Goal: Task Accomplishment & Management: Use online tool/utility

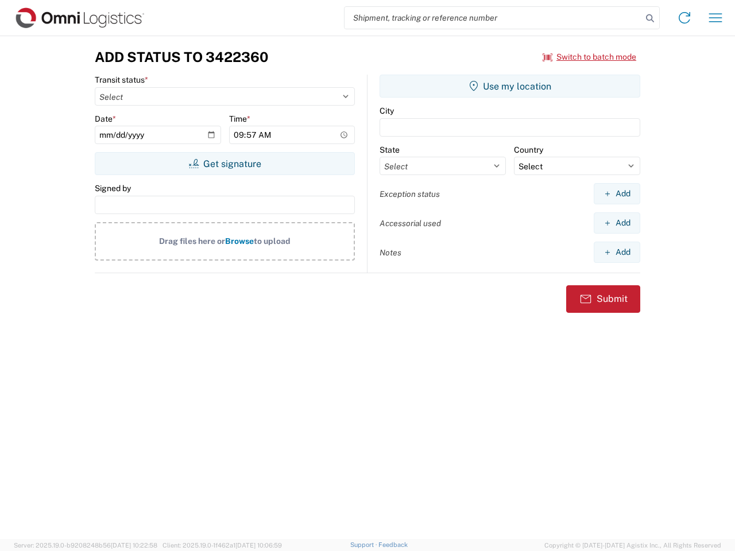
click at [493, 18] on input "search" at bounding box center [492, 18] width 297 height 22
click at [650, 18] on icon at bounding box center [650, 18] width 16 height 16
click at [684, 18] on icon at bounding box center [684, 18] width 18 height 18
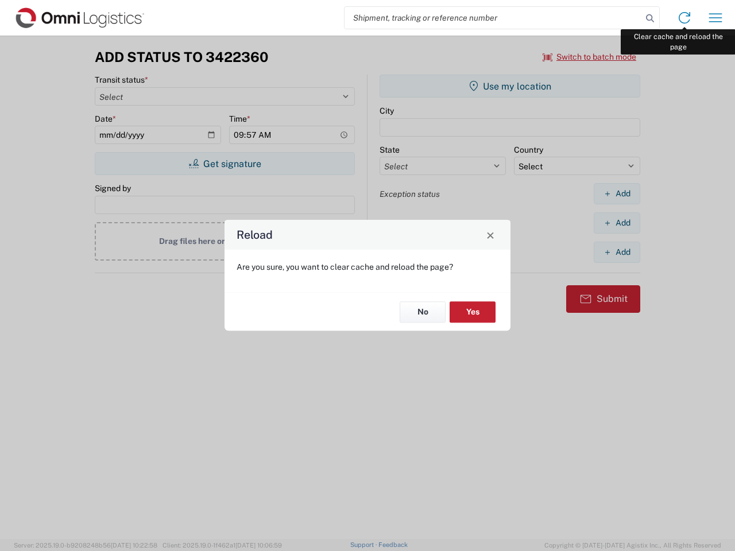
click at [715, 18] on div "Reload Are you sure, you want to clear cache and reload the page? No Yes" at bounding box center [367, 275] width 735 height 551
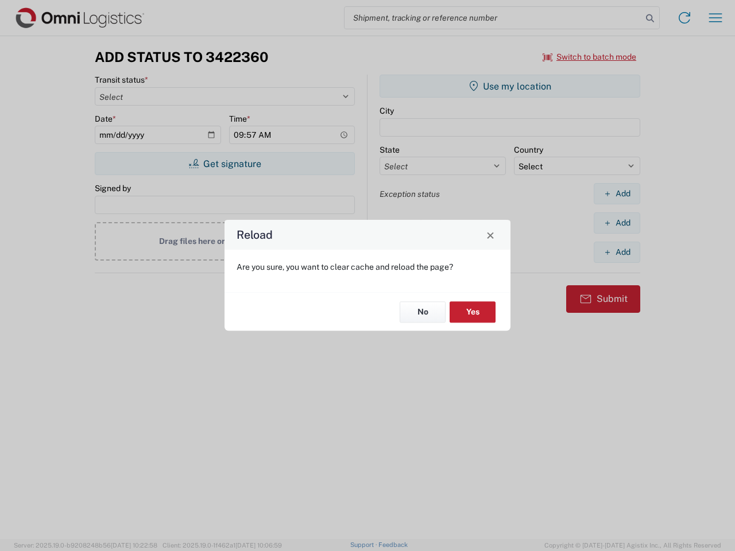
click at [590, 57] on div "Reload Are you sure, you want to clear cache and reload the page? No Yes" at bounding box center [367, 275] width 735 height 551
click at [224, 164] on div "Reload Are you sure, you want to clear cache and reload the page? No Yes" at bounding box center [367, 275] width 735 height 551
click at [510, 86] on div "Reload Are you sure, you want to clear cache and reload the page? No Yes" at bounding box center [367, 275] width 735 height 551
click at [617, 193] on div "Reload Are you sure, you want to clear cache and reload the page? No Yes" at bounding box center [367, 275] width 735 height 551
click at [617, 223] on div "Reload Are you sure, you want to clear cache and reload the page? No Yes" at bounding box center [367, 275] width 735 height 551
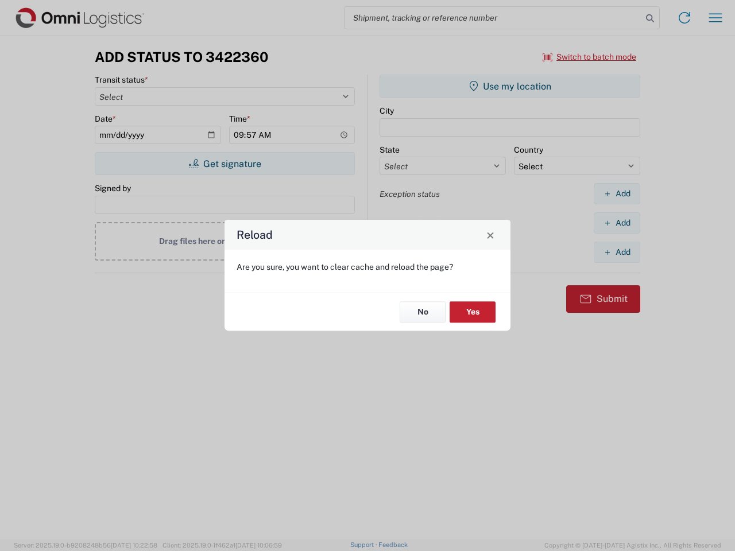
click at [617, 252] on div "Reload Are you sure, you want to clear cache and reload the page? No Yes" at bounding box center [367, 275] width 735 height 551
